Goal: Navigation & Orientation: Understand site structure

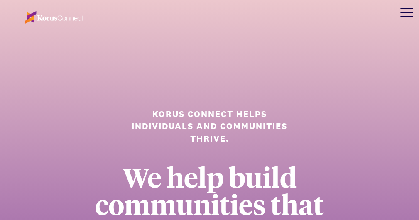
click at [51, 20] on img at bounding box center [54, 17] width 59 height 12
click at [69, 16] on img at bounding box center [54, 17] width 59 height 12
click at [409, 9] on div at bounding box center [406, 12] width 25 height 25
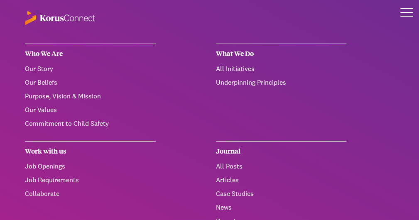
click at [35, 67] on link "Our Story" at bounding box center [39, 68] width 28 height 9
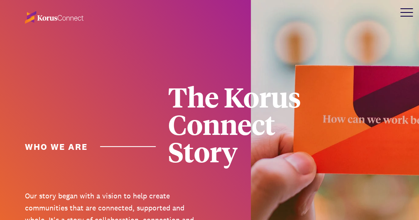
click at [409, 14] on div at bounding box center [406, 12] width 25 height 25
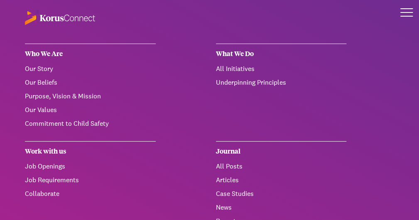
click at [45, 81] on link "Our Beliefs" at bounding box center [41, 82] width 32 height 9
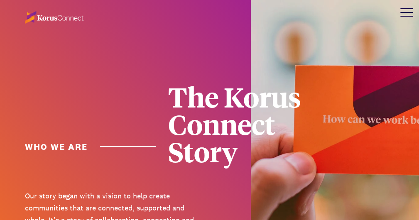
click at [406, 13] on div at bounding box center [406, 12] width 25 height 25
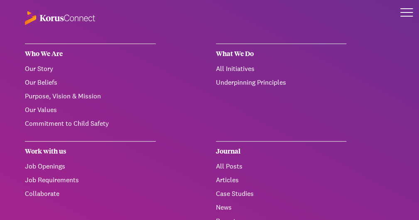
click at [41, 94] on link "Purpose, Vision & Mission" at bounding box center [63, 96] width 76 height 9
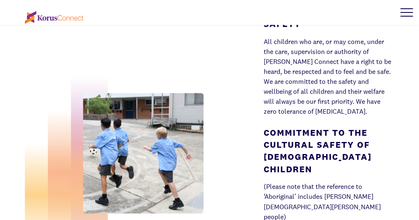
scroll to position [3080, 0]
